Goal: Task Accomplishment & Management: Manage account settings

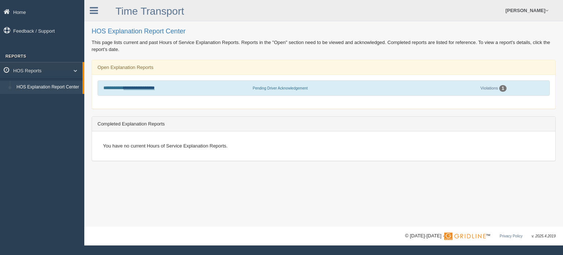
click at [145, 86] on link "**********" at bounding box center [139, 87] width 31 height 5
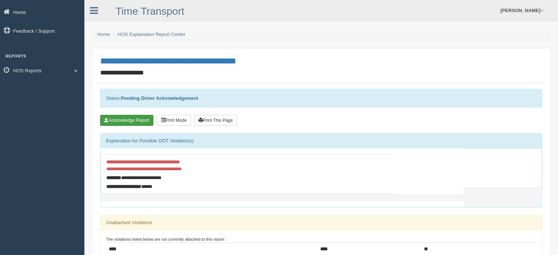
click at [144, 119] on button "Acknowledge Report" at bounding box center [126, 120] width 53 height 11
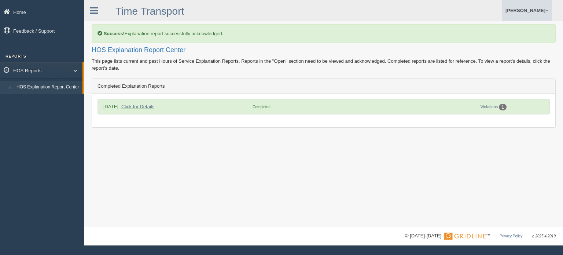
click at [516, 10] on link "[PERSON_NAME]" at bounding box center [527, 10] width 50 height 21
click at [503, 40] on link "Log Off" at bounding box center [512, 43] width 80 height 15
